Goal: Use online tool/utility: Utilize a website feature to perform a specific function

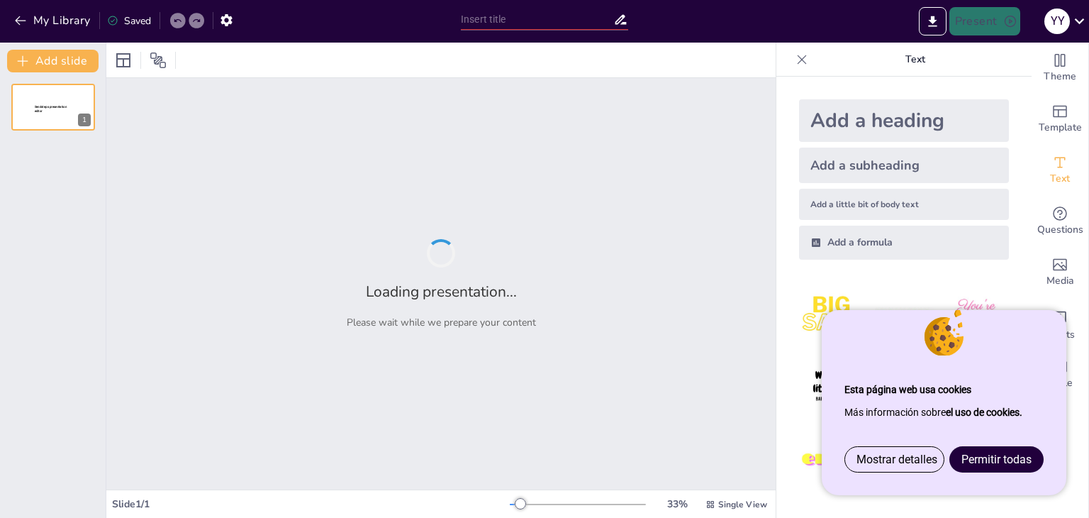
type input "Imported Onepager slide.pptx"
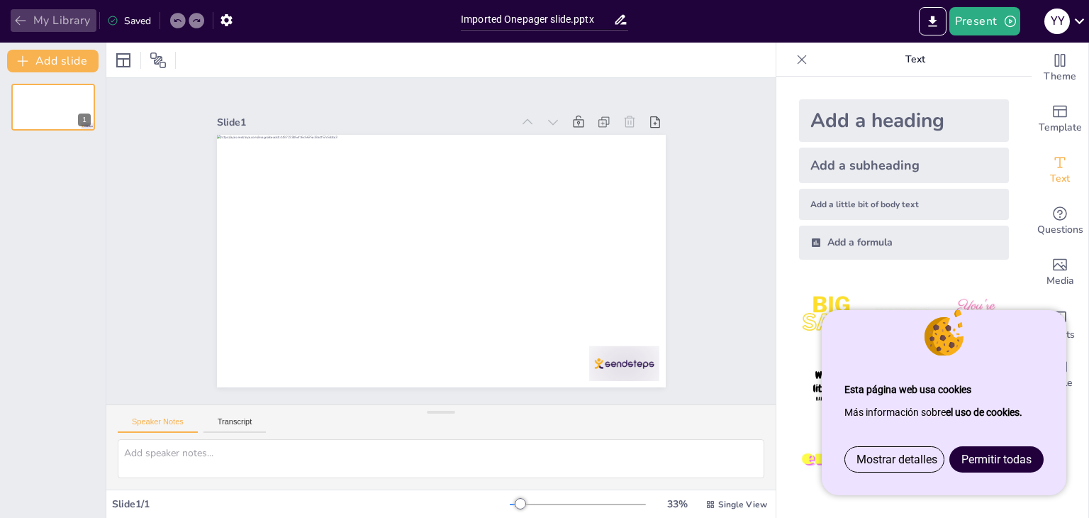
click at [56, 17] on button "My Library" at bounding box center [54, 20] width 86 height 23
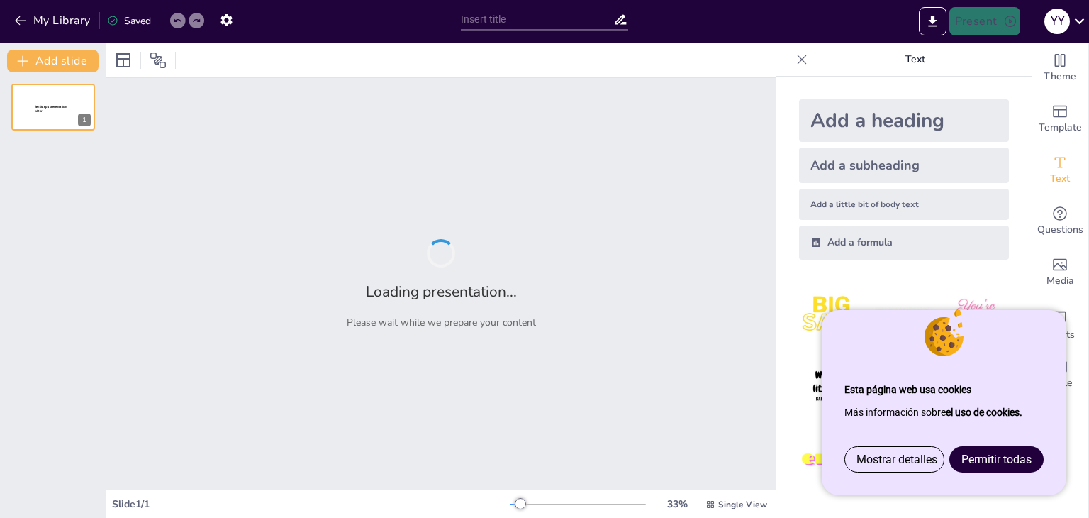
type input "Overview of Major Private Banks in [GEOGRAPHIC_DATA]: Capital Requirements"
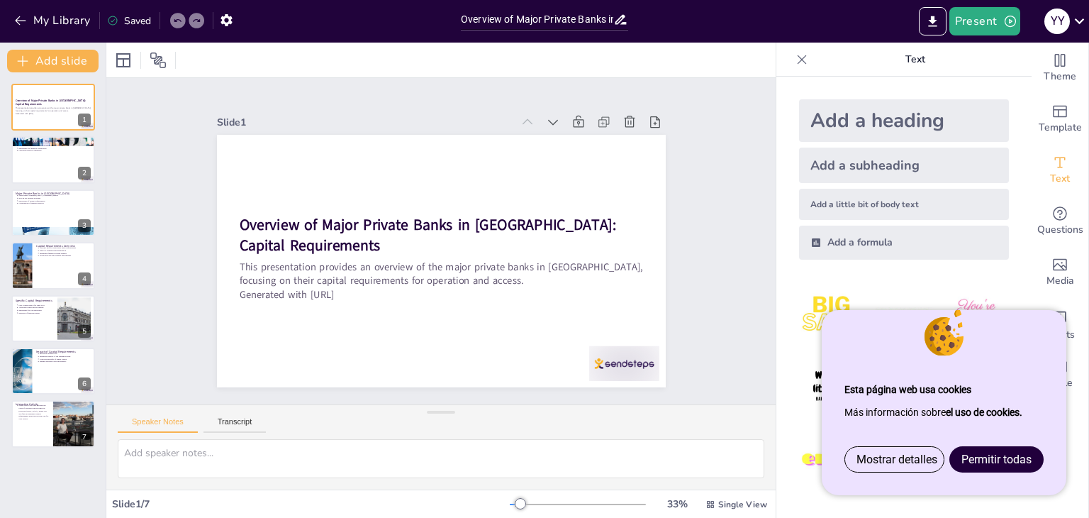
type textarea "Capital requirements serve as a buffer against potential losses, ensuring that …"
click at [36, 328] on div at bounding box center [53, 318] width 85 height 48
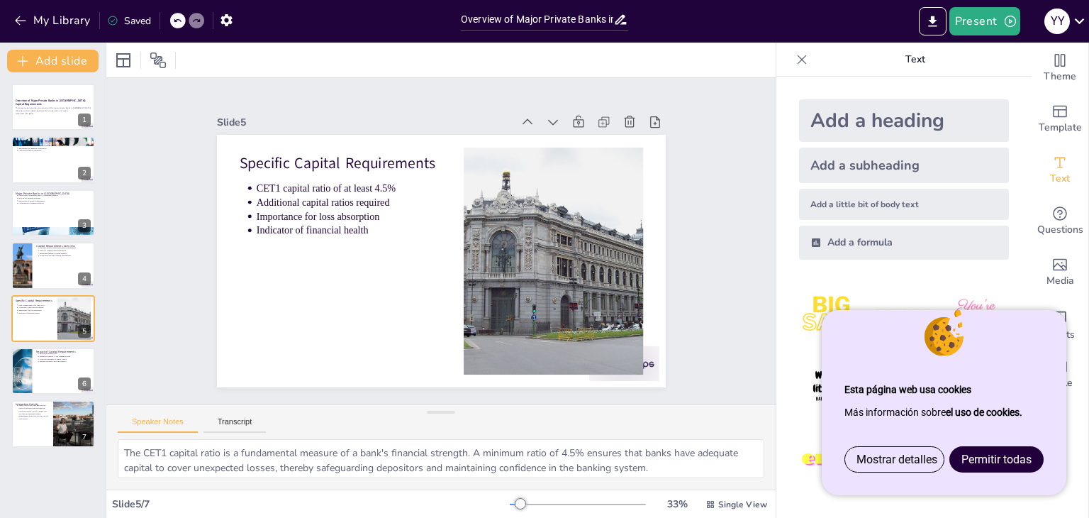
click at [49, 398] on div "Overview of Major Private Banks in [GEOGRAPHIC_DATA]: Capital Requirements This…" at bounding box center [53, 266] width 106 height 364
click at [52, 372] on div at bounding box center [53, 371] width 85 height 48
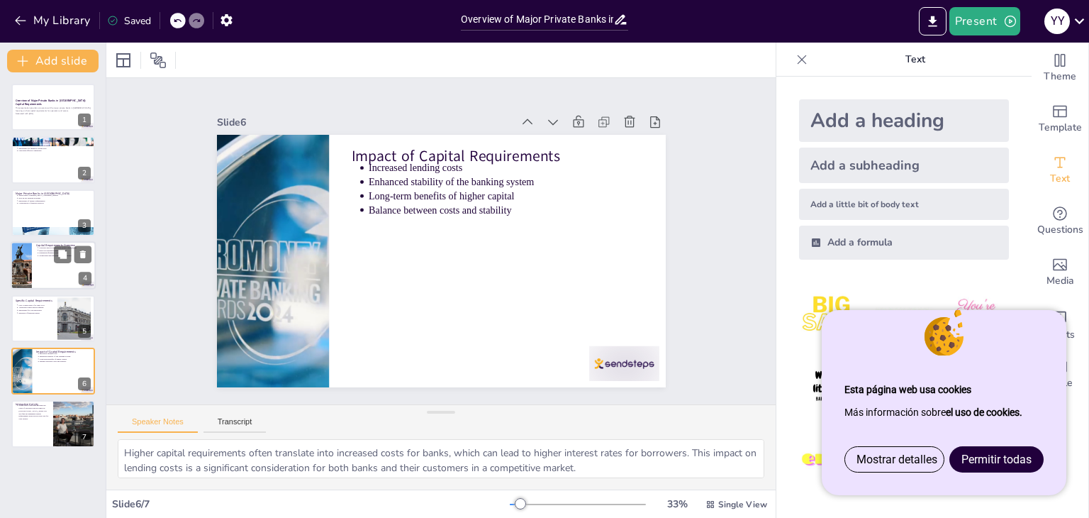
click at [28, 281] on div at bounding box center [21, 265] width 72 height 48
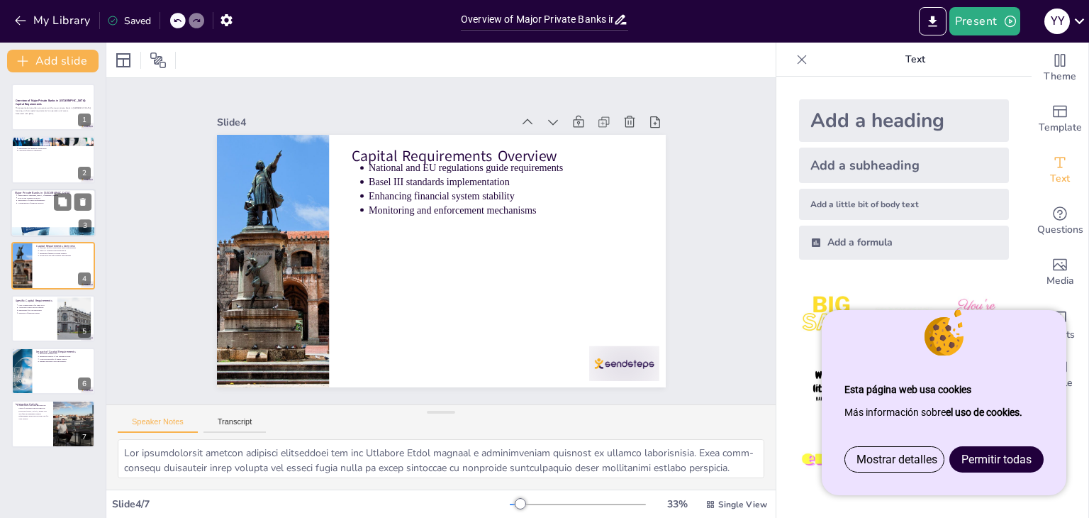
click at [32, 206] on div at bounding box center [53, 213] width 85 height 48
type textarea "Understanding the key players in the Spanish banking sector is crucial, as thes…"
